Goal: Task Accomplishment & Management: Use online tool/utility

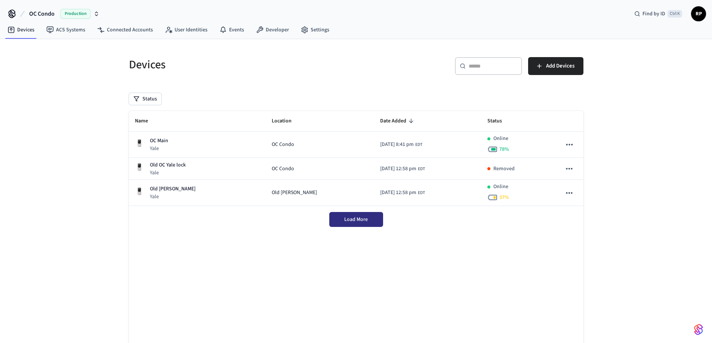
click at [353, 220] on span "Load More" at bounding box center [356, 219] width 24 height 7
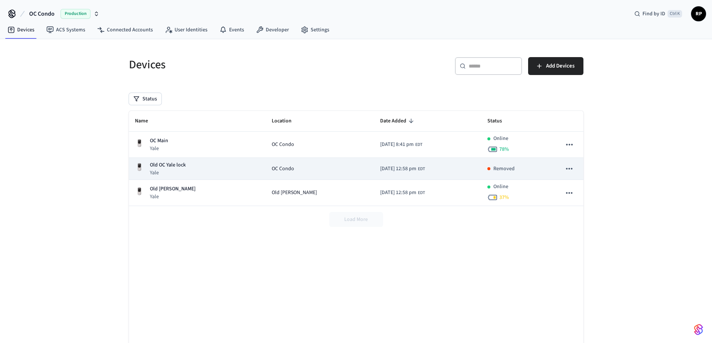
click at [566, 169] on icon "sticky table" at bounding box center [569, 168] width 6 height 1
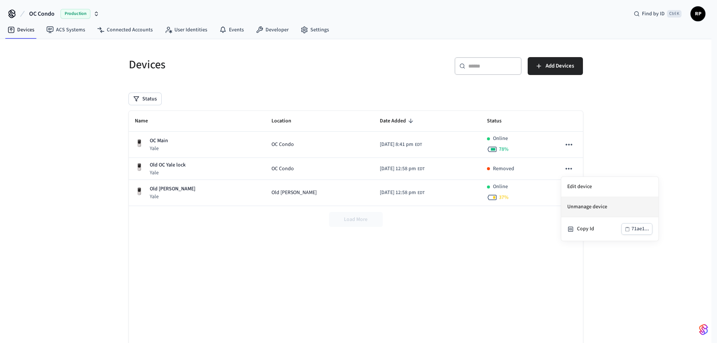
click at [597, 209] on li "Unmanage device" at bounding box center [610, 207] width 97 height 20
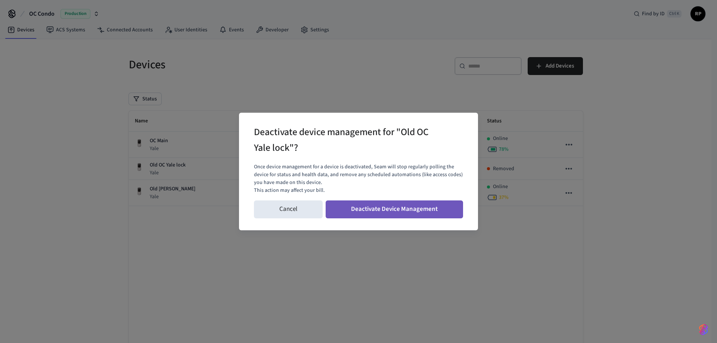
click at [411, 214] on button "Deactivate Device Management" at bounding box center [395, 210] width 138 height 18
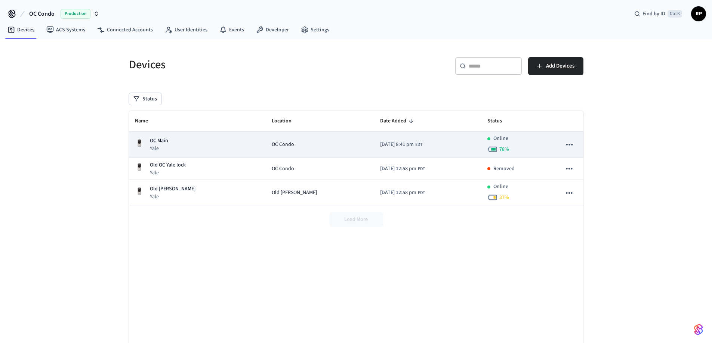
click at [420, 141] on td "[DATE] 8:41 pm EDT" at bounding box center [427, 145] width 107 height 26
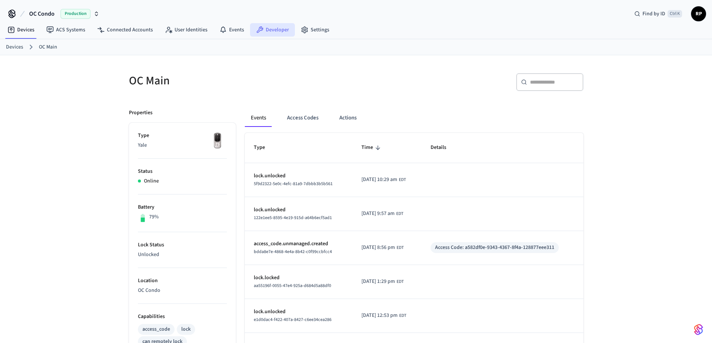
click at [278, 34] on link "Developer" at bounding box center [272, 29] width 45 height 13
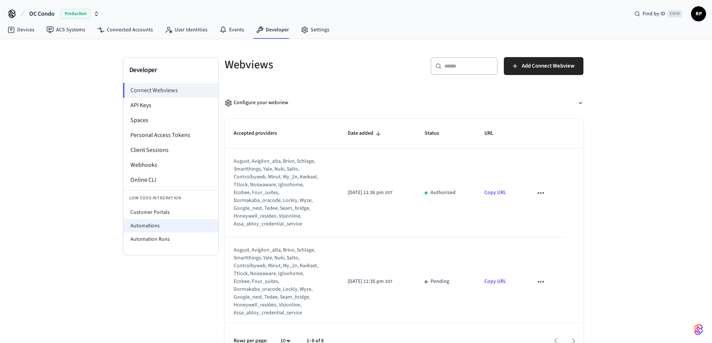
click at [172, 223] on li "Automations" at bounding box center [170, 225] width 95 height 13
select select "**********"
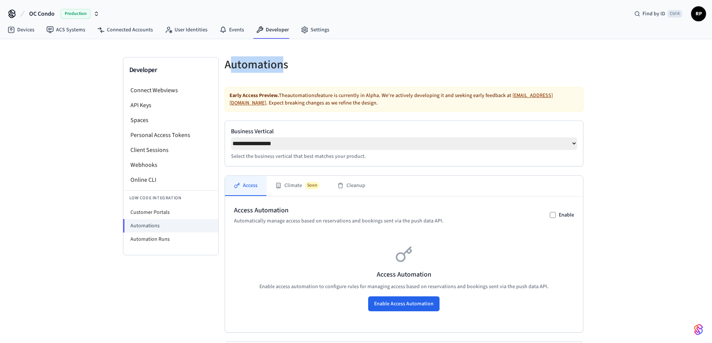
drag, startPoint x: 283, startPoint y: 67, endPoint x: 233, endPoint y: 62, distance: 50.3
click at [233, 62] on h5 "Automations" at bounding box center [312, 64] width 175 height 15
click at [271, 67] on h5 "Automations" at bounding box center [312, 64] width 175 height 15
click at [574, 145] on select "**********" at bounding box center [404, 144] width 346 height 12
click at [231, 138] on select "**********" at bounding box center [404, 144] width 346 height 12
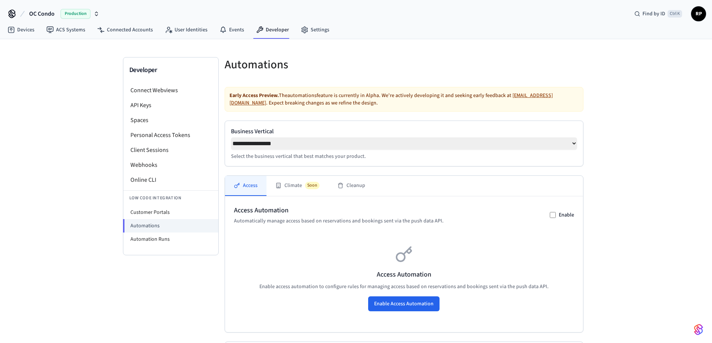
click at [359, 160] on p "Select the business vertical that best matches your product." at bounding box center [404, 156] width 346 height 7
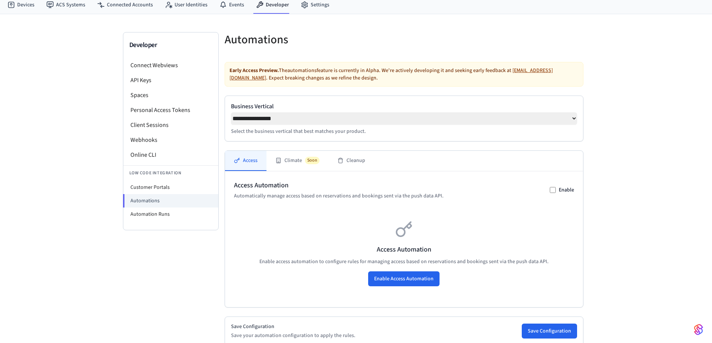
scroll to position [50, 0]
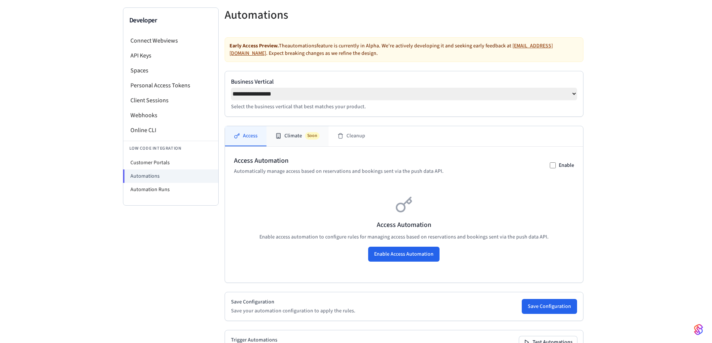
click at [306, 143] on button "Climate Soon" at bounding box center [297, 136] width 62 height 20
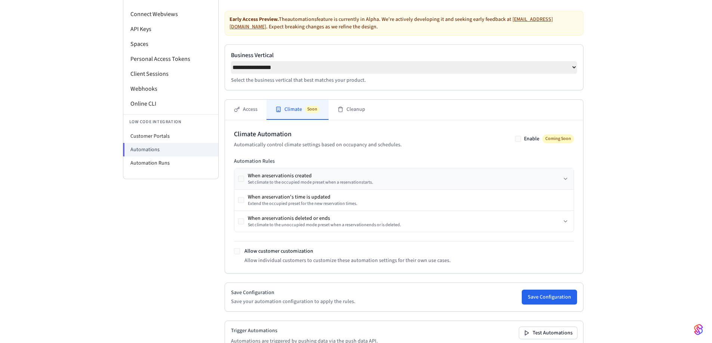
scroll to position [51, 0]
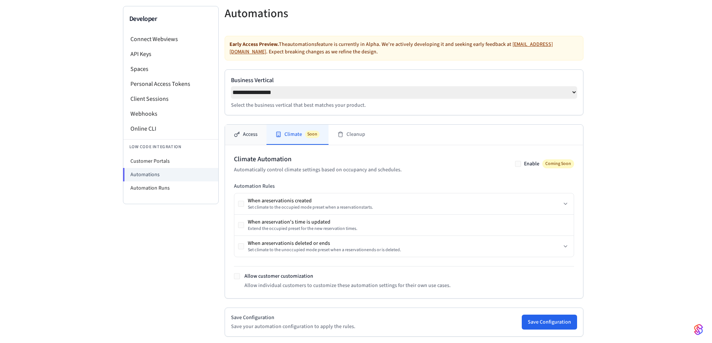
click at [251, 131] on button "Access" at bounding box center [245, 135] width 41 height 20
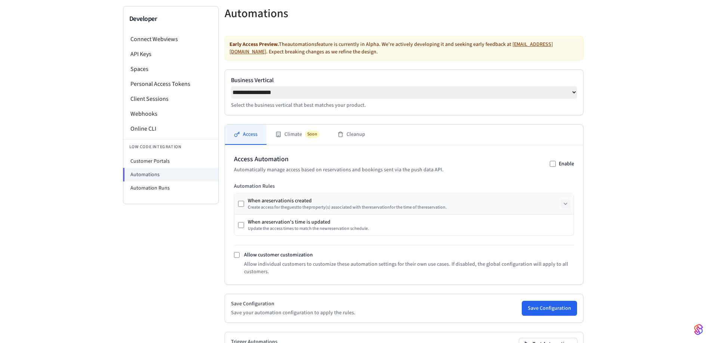
click at [561, 207] on button at bounding box center [565, 204] width 9 height 9
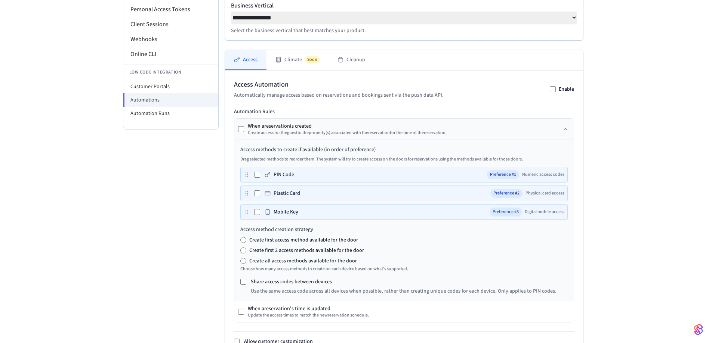
scroll to position [151, 0]
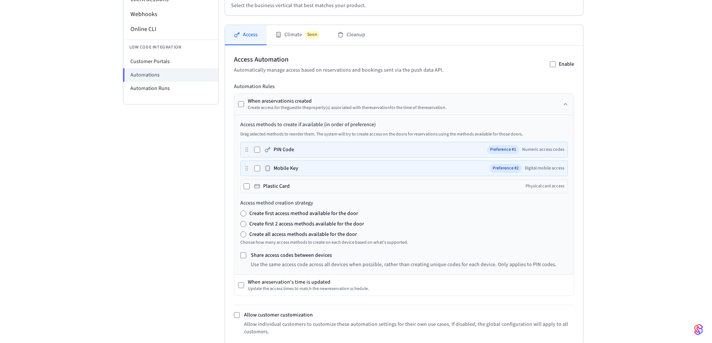
click at [258, 189] on icon at bounding box center [257, 186] width 6 height 6
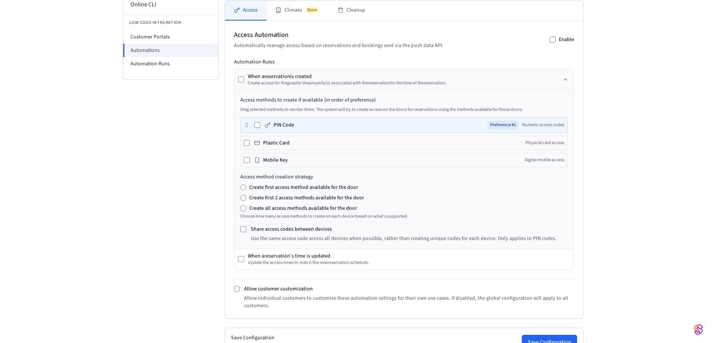
click at [297, 188] on label "Create first access method available for the door" at bounding box center [303, 187] width 109 height 7
click at [309, 230] on label "Share access codes between devices" at bounding box center [291, 229] width 81 height 7
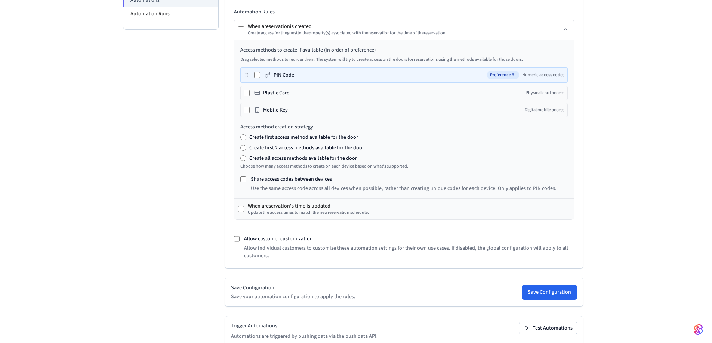
scroll to position [250, 0]
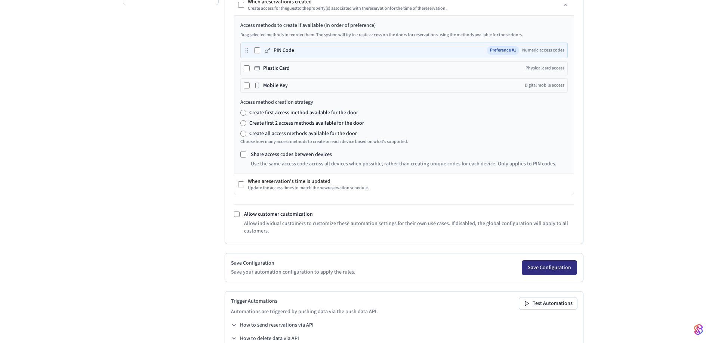
click at [541, 271] on button "Save Configuration" at bounding box center [549, 267] width 55 height 15
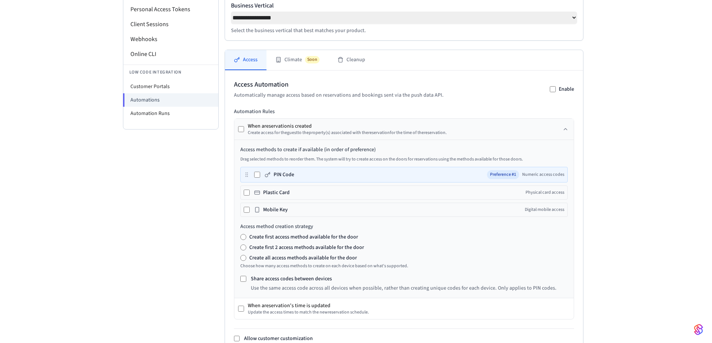
scroll to position [201, 0]
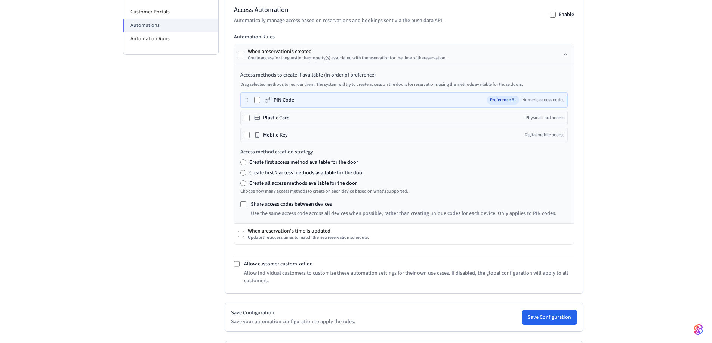
click at [535, 56] on div "When a reservation is created Create access for the guest to the property (s) a…" at bounding box center [403, 54] width 339 height 21
click at [568, 55] on button at bounding box center [565, 54] width 9 height 9
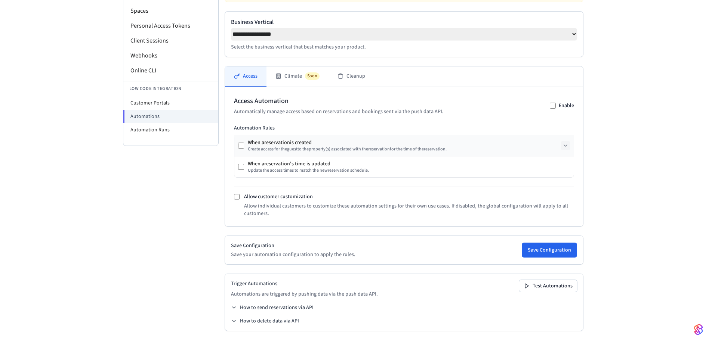
scroll to position [112, 0]
click at [562, 146] on icon at bounding box center [565, 146] width 6 height 6
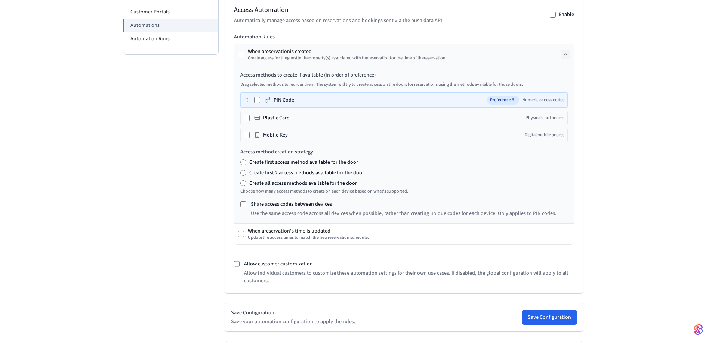
scroll to position [271, 0]
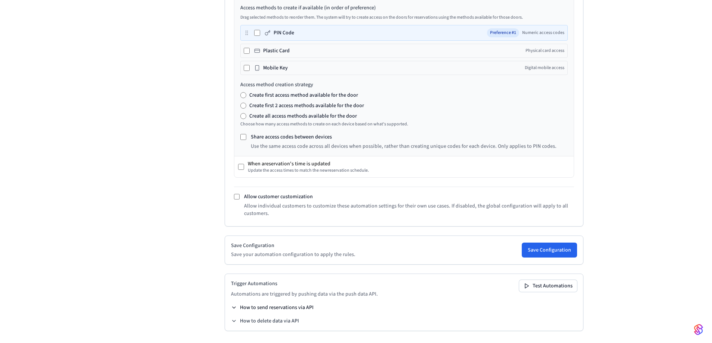
click at [305, 292] on button "How to send reservations via API" at bounding box center [272, 307] width 83 height 7
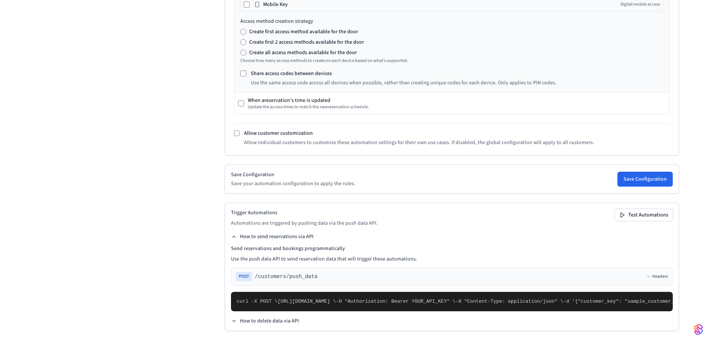
scroll to position [495, 0]
click at [244, 272] on span "POST" at bounding box center [244, 276] width 16 height 9
click at [632, 274] on button "Headers" at bounding box center [657, 277] width 22 height 6
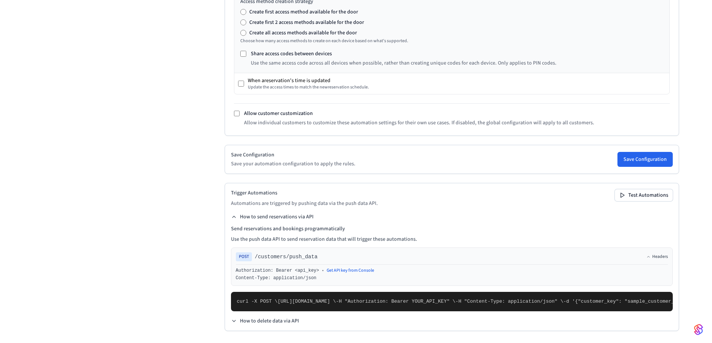
scroll to position [520, 0]
click at [195, 292] on div "Developer Connect Webviews API Keys Spaces Personal Access Tokens Client Sessio…" at bounding box center [171, 24] width 96 height 637
click at [123, 226] on div "Developer Connect Webviews API Keys Spaces Personal Access Tokens Client Sessio…" at bounding box center [171, 24] width 96 height 637
click at [199, 169] on div "Developer Connect Webviews API Keys Spaces Personal Access Tokens Client Sessio…" at bounding box center [171, 24] width 96 height 637
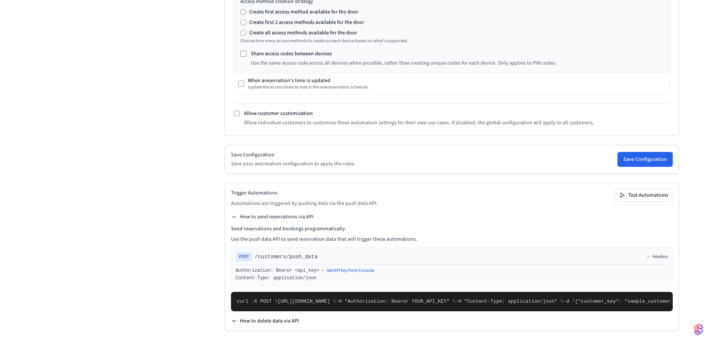
click at [291, 292] on button "How to delete data via API" at bounding box center [265, 321] width 68 height 7
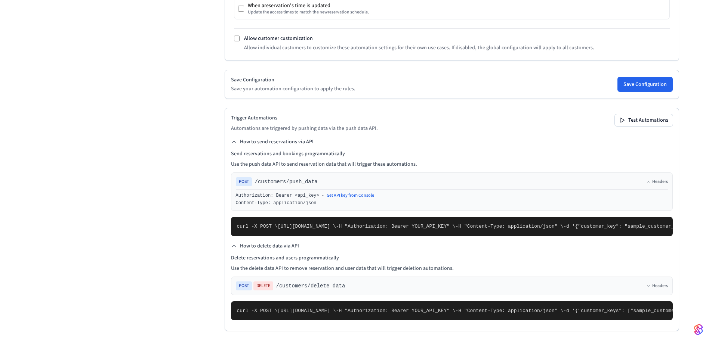
scroll to position [438, 0]
click at [261, 141] on button "How to send reservations via API" at bounding box center [272, 141] width 83 height 7
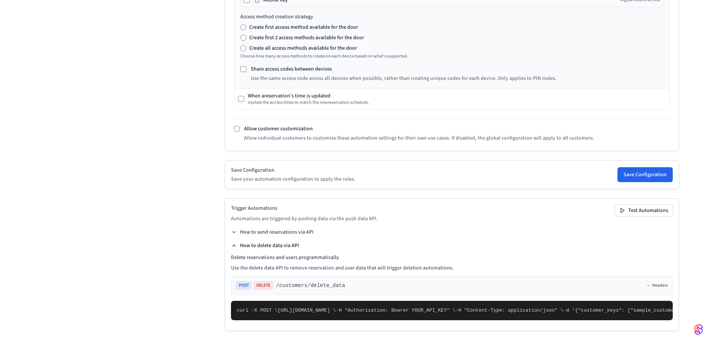
click at [265, 242] on button "How to delete data via API" at bounding box center [265, 245] width 68 height 7
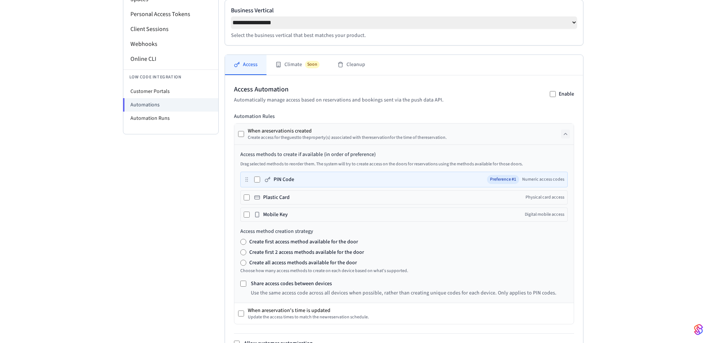
scroll to position [0, 0]
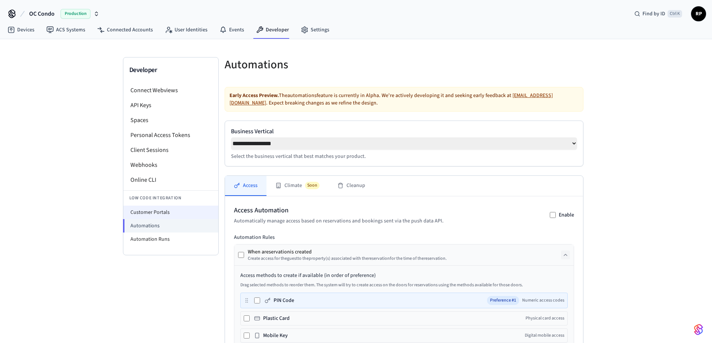
click at [164, 216] on li "Customer Portals" at bounding box center [170, 212] width 95 height 13
select select "**********"
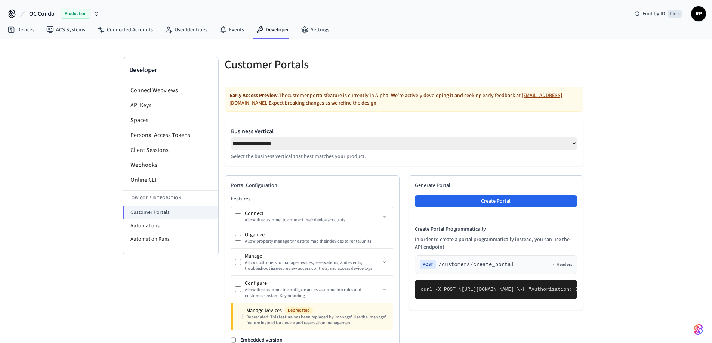
click at [379, 144] on select "**********" at bounding box center [404, 144] width 346 height 12
click at [162, 228] on li "Automations" at bounding box center [170, 225] width 95 height 13
select select "**********"
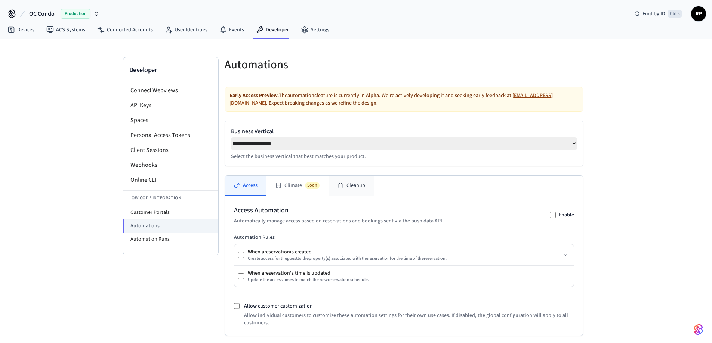
click at [357, 186] on button "Cleanup" at bounding box center [351, 186] width 46 height 20
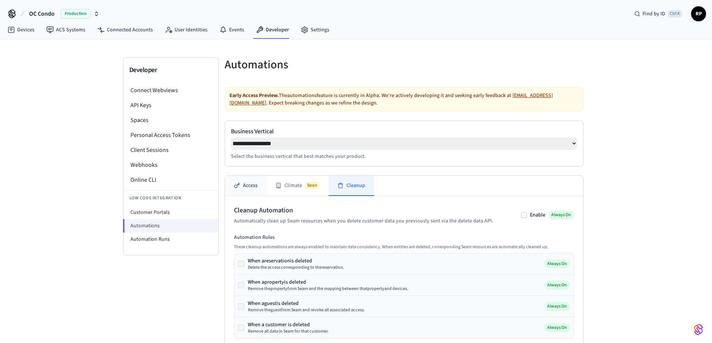
click at [241, 186] on button "Access" at bounding box center [245, 186] width 41 height 20
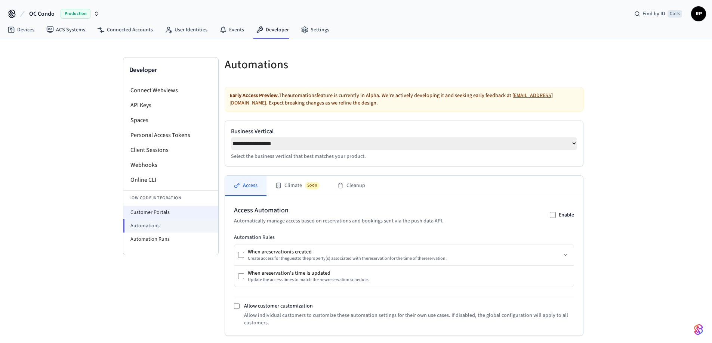
click at [160, 214] on li "Customer Portals" at bounding box center [170, 212] width 95 height 13
select select "**********"
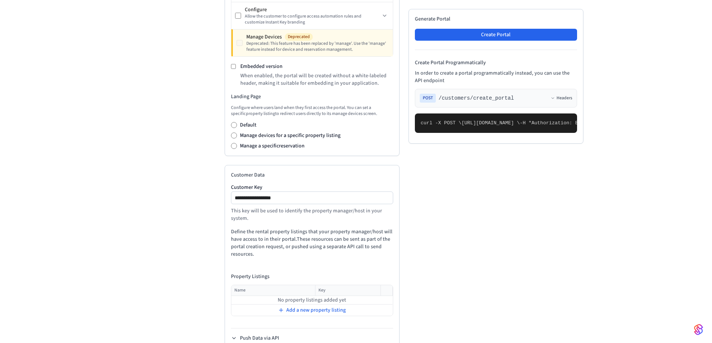
scroll to position [294, 0]
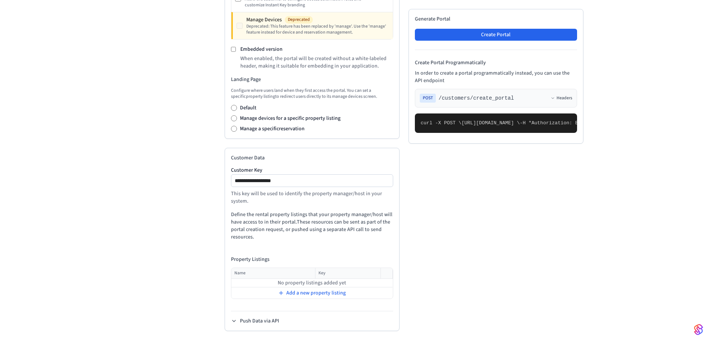
click at [151, 162] on div "Developer Connect Webviews API Keys Spaces Personal Access Tokens Client Sessio…" at bounding box center [171, 54] width 96 height 577
